Goal: Navigation & Orientation: Go to known website

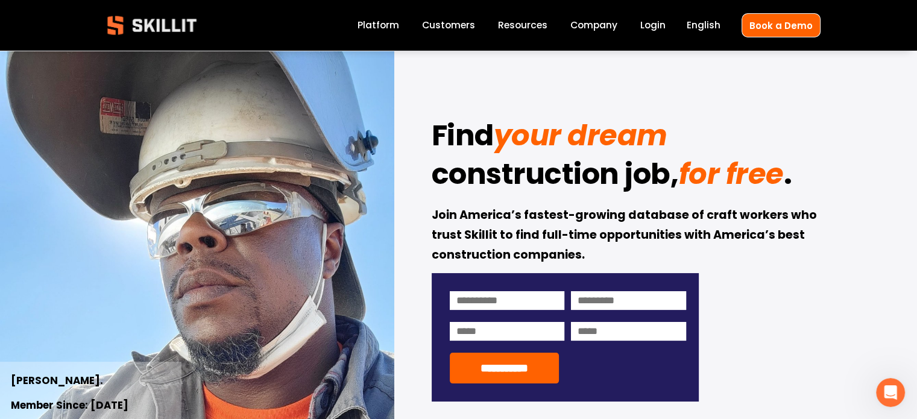
click at [496, 383] on input "**********" at bounding box center [505, 368] width 110 height 31
click at [539, 168] on strong "construction job," at bounding box center [555, 176] width 247 height 49
click at [442, 27] on link "Customers" at bounding box center [448, 25] width 53 height 16
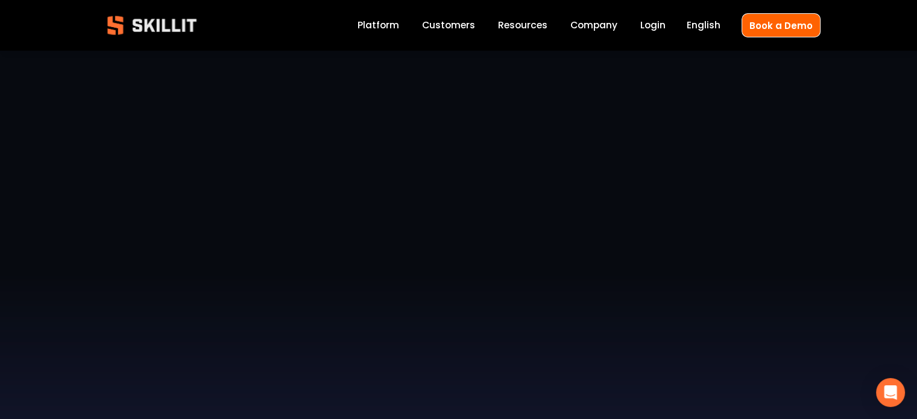
scroll to position [169, 0]
click at [442, 27] on link "Customers" at bounding box center [448, 25] width 53 height 16
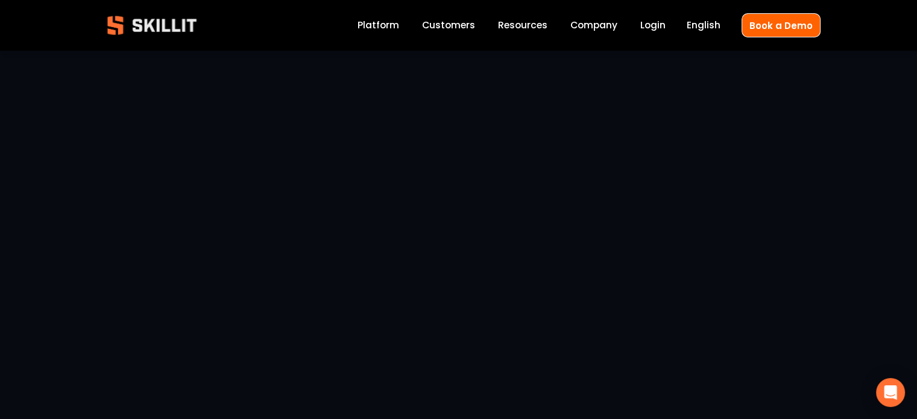
click at [656, 26] on link "Login" at bounding box center [652, 25] width 25 height 16
click at [793, 22] on link "Book a Demo" at bounding box center [780, 25] width 79 height 24
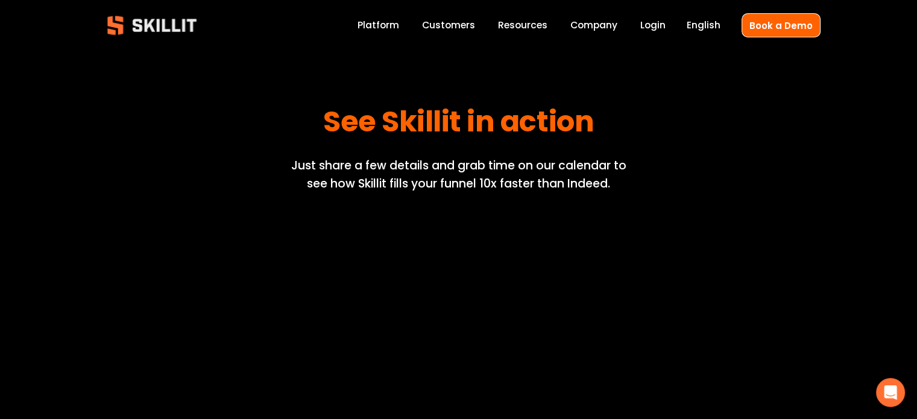
click at [0, 0] on link "Español" at bounding box center [0, 0] width 0 height 0
